Goal: Task Accomplishment & Management: Complete application form

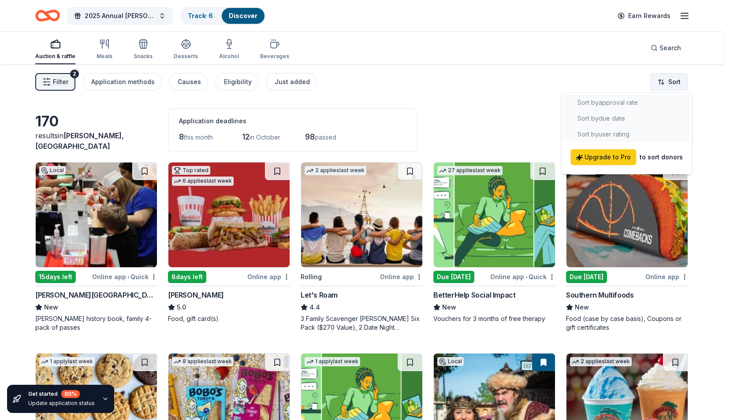
click at [665, 85] on html "2025 Annual Richards Fall Festival Track · 6 Discover Earn Rewards Auction & ra…" at bounding box center [365, 210] width 730 height 420
click at [617, 115] on div at bounding box center [626, 119] width 126 height 48
click at [494, 120] on html "2025 Annual Richards Fall Festival Track · 6 Discover Earn Rewards Auction & ra…" at bounding box center [365, 210] width 730 height 420
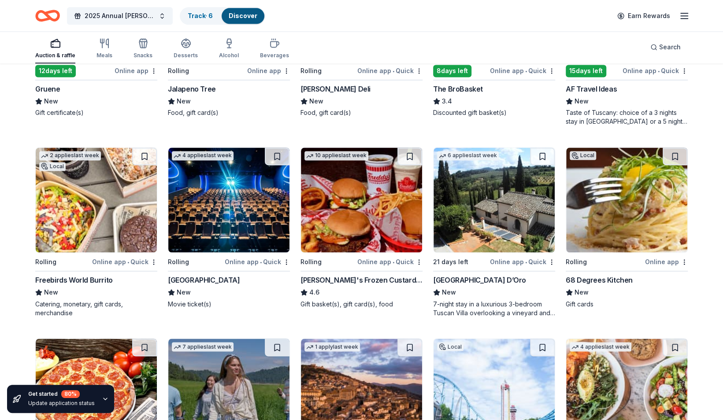
scroll to position [786, 0]
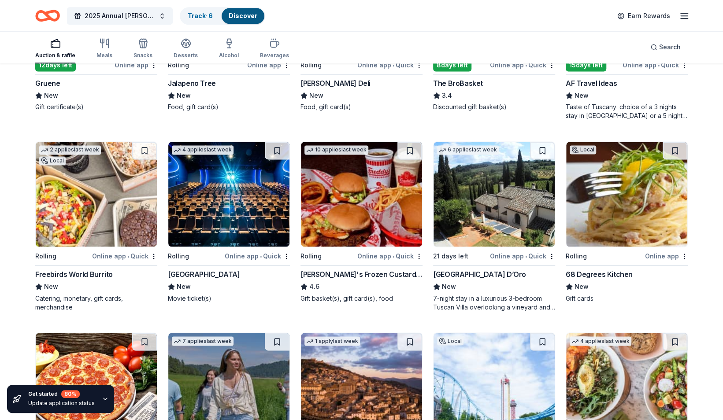
click at [612, 186] on img at bounding box center [626, 194] width 121 height 105
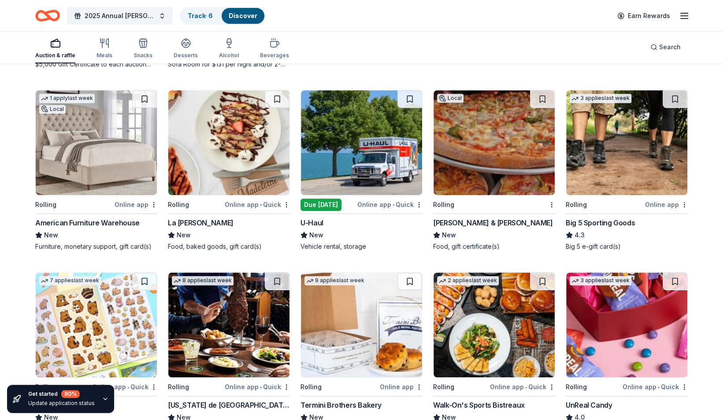
scroll to position [2360, 0]
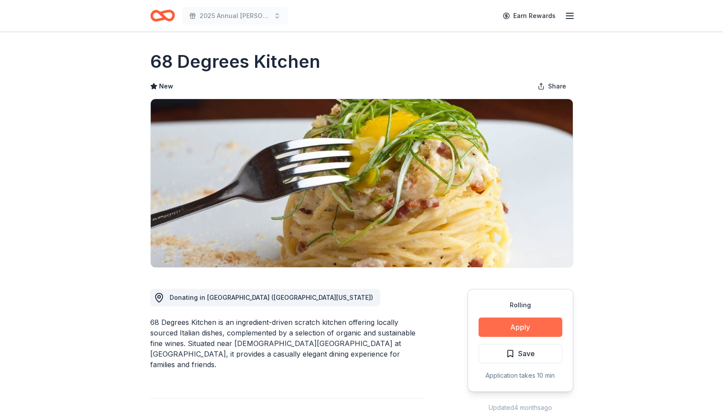
click at [526, 318] on button "Apply" at bounding box center [521, 327] width 84 height 19
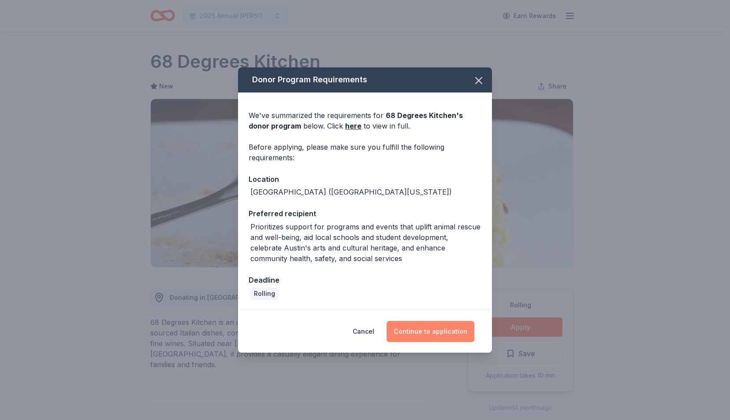
click at [453, 334] on button "Continue to application" at bounding box center [430, 331] width 88 height 21
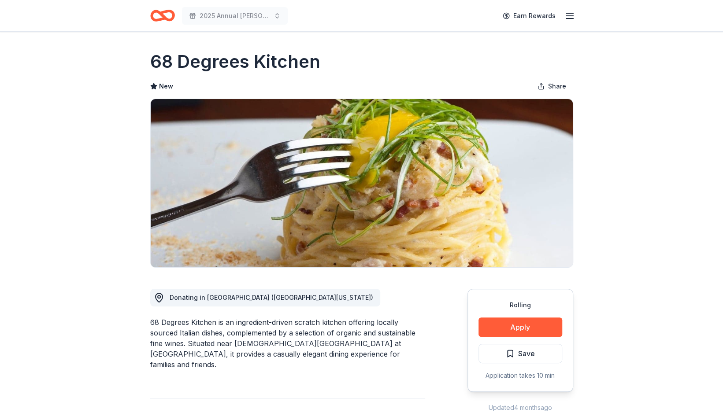
click at [167, 331] on div "68 Degrees Kitchen is an ingredient-driven scratch kitchen offering locally sou…" at bounding box center [287, 343] width 275 height 53
drag, startPoint x: 317, startPoint y: 62, endPoint x: 209, endPoint y: 54, distance: 108.3
click at [209, 54] on h1 "68 Degrees Kitchen" at bounding box center [235, 61] width 170 height 25
click at [191, 61] on h1 "68 Degrees Kitchen" at bounding box center [235, 61] width 170 height 25
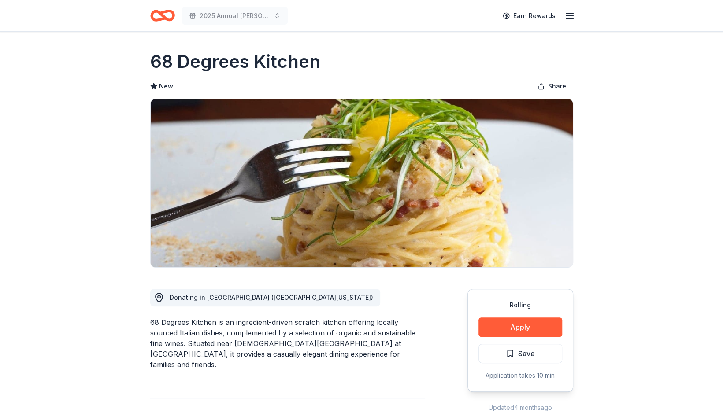
click at [191, 61] on h1 "68 Degrees Kitchen" at bounding box center [235, 61] width 170 height 25
